Goal: Find contact information: Find contact information

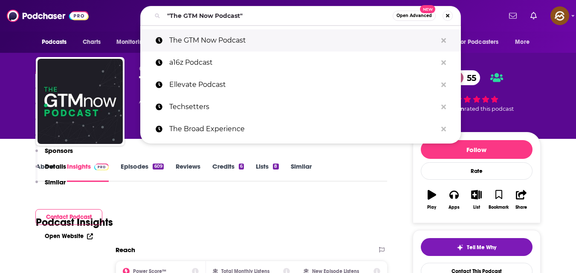
scroll to position [766, 0]
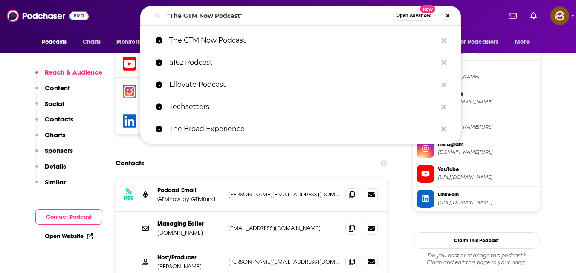
type input ""The Twenty Minute VC""
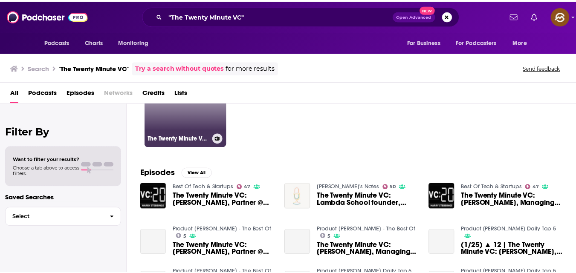
scroll to position [67, 0]
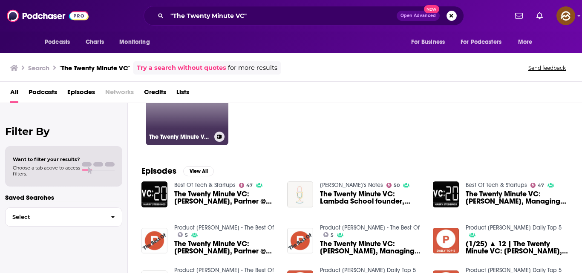
click at [194, 107] on link "76 The Twenty Minute VC (20VC): Venture Capital | Startup Funding | The Pitch" at bounding box center [187, 104] width 83 height 83
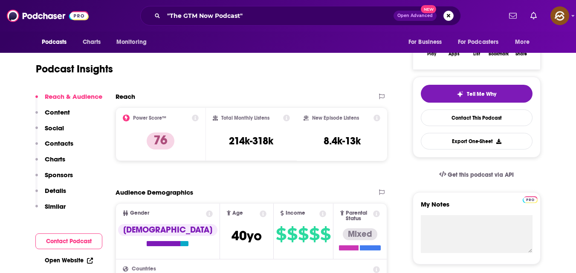
scroll to position [165, 0]
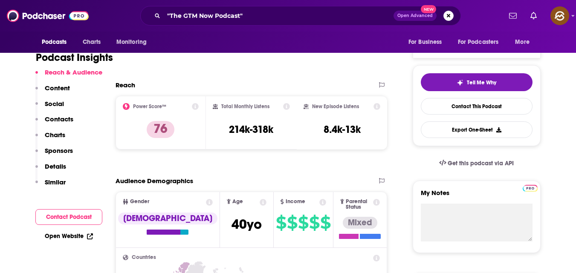
click at [81, 214] on button "Contact Podcast" at bounding box center [68, 217] width 67 height 16
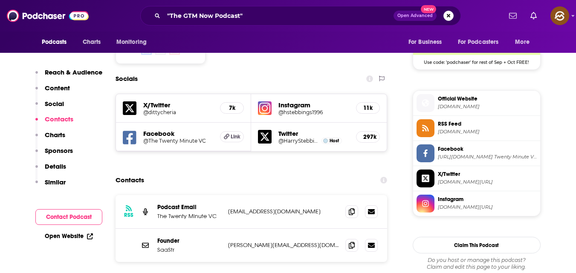
scroll to position [711, 0]
click at [352, 208] on icon at bounding box center [352, 211] width 6 height 7
click at [350, 241] on icon at bounding box center [352, 244] width 6 height 7
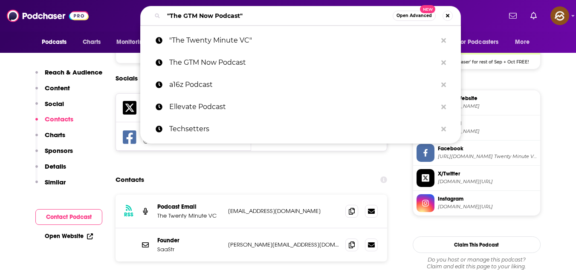
click at [273, 12] on input ""The GTM Now Podcast"" at bounding box center [278, 16] width 229 height 14
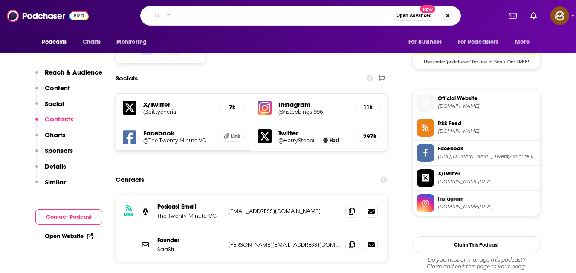
paste input "The Modern CEO Podcast"
type input ""The Modern CEO Podcast"
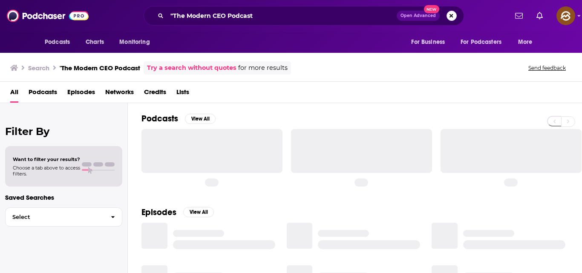
click at [452, 14] on button "Search podcasts, credits, & more..." at bounding box center [452, 16] width 10 height 10
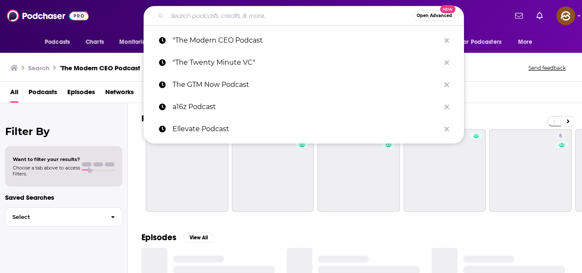
paste input "The Modern CEO Podcast"
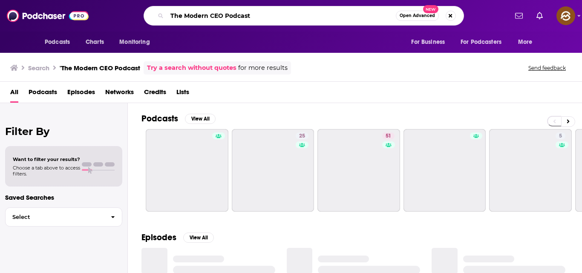
type input "The Modern CEO Podcast"
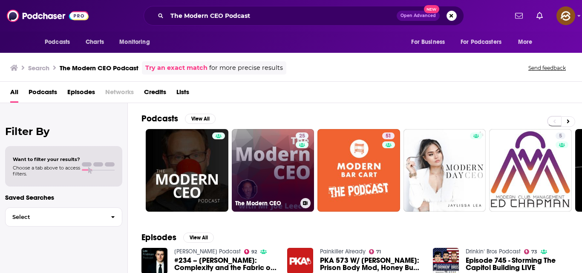
click at [262, 140] on link "25 The Modern CEO" at bounding box center [273, 170] width 83 height 83
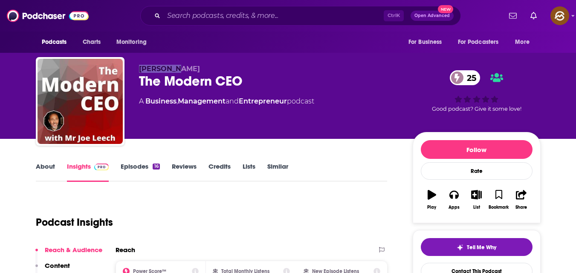
drag, startPoint x: 137, startPoint y: 67, endPoint x: 177, endPoint y: 70, distance: 40.2
click at [177, 70] on div "[PERSON_NAME] The Modern CEO 25 A Business , Management and Entrepreneur podcas…" at bounding box center [288, 103] width 505 height 92
copy span "[PERSON_NAME]"
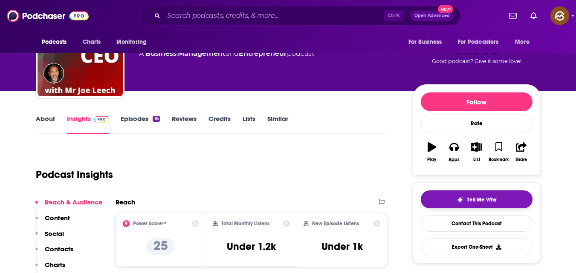
scroll to position [48, 0]
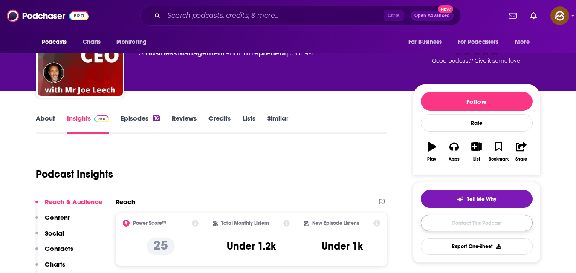
click at [470, 218] on link "Contact This Podcast" at bounding box center [477, 223] width 112 height 17
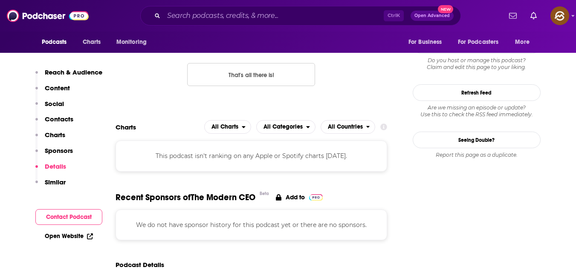
scroll to position [956, 0]
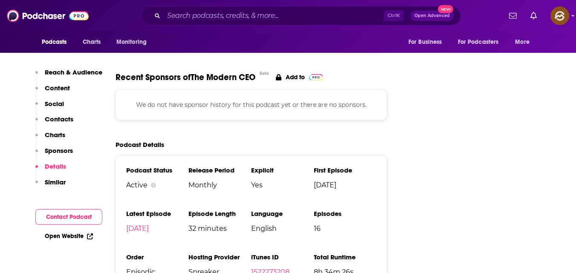
click at [73, 219] on button "Contact Podcast" at bounding box center [68, 217] width 67 height 16
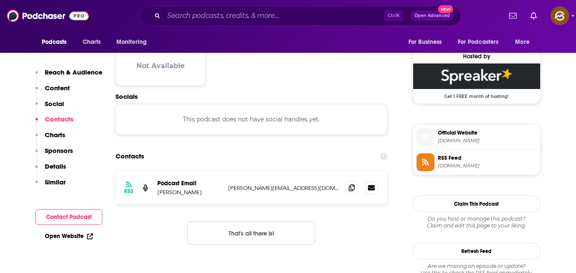
scroll to position [673, 0]
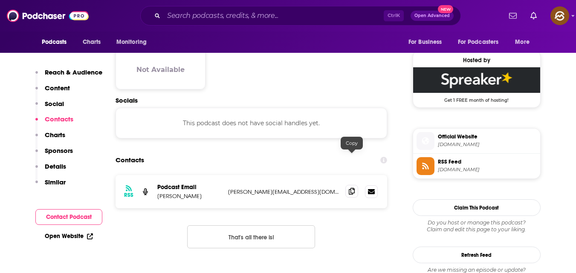
click at [353, 188] on icon at bounding box center [352, 191] width 6 height 7
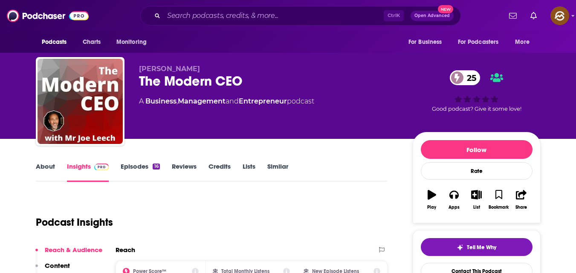
scroll to position [137, 0]
